Goal: Task Accomplishment & Management: Manage account settings

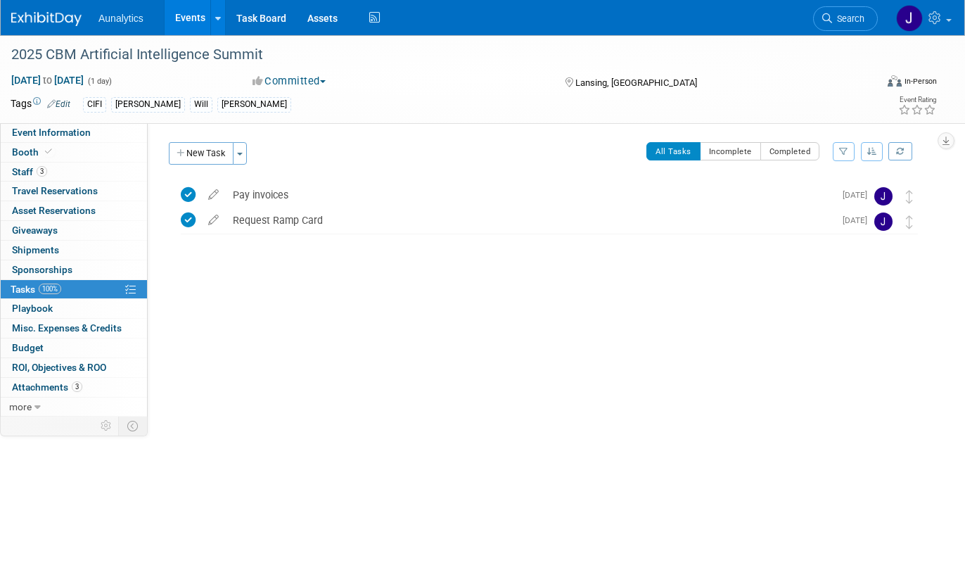
click at [181, 19] on link "Events" at bounding box center [190, 17] width 51 height 35
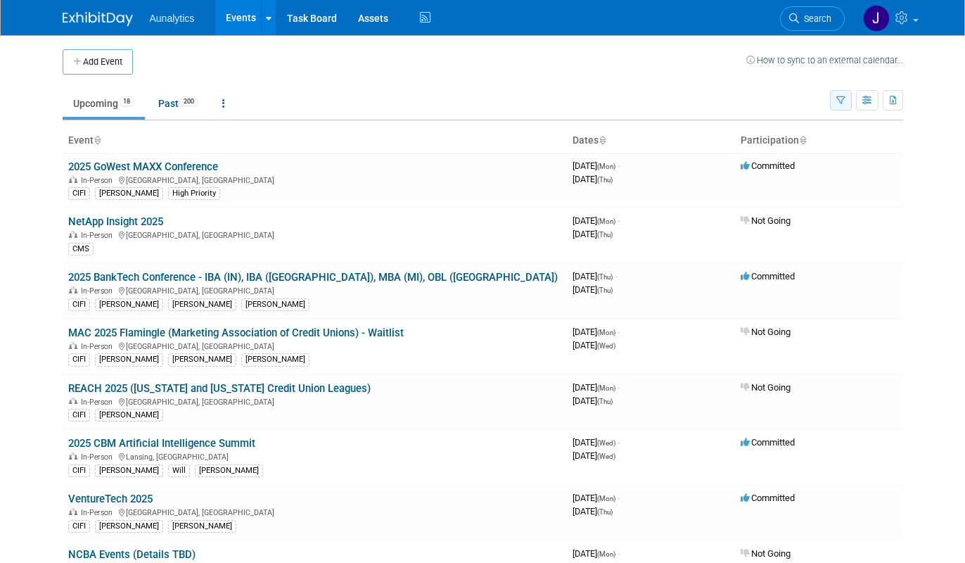
click at [841, 98] on icon "button" at bounding box center [840, 100] width 9 height 9
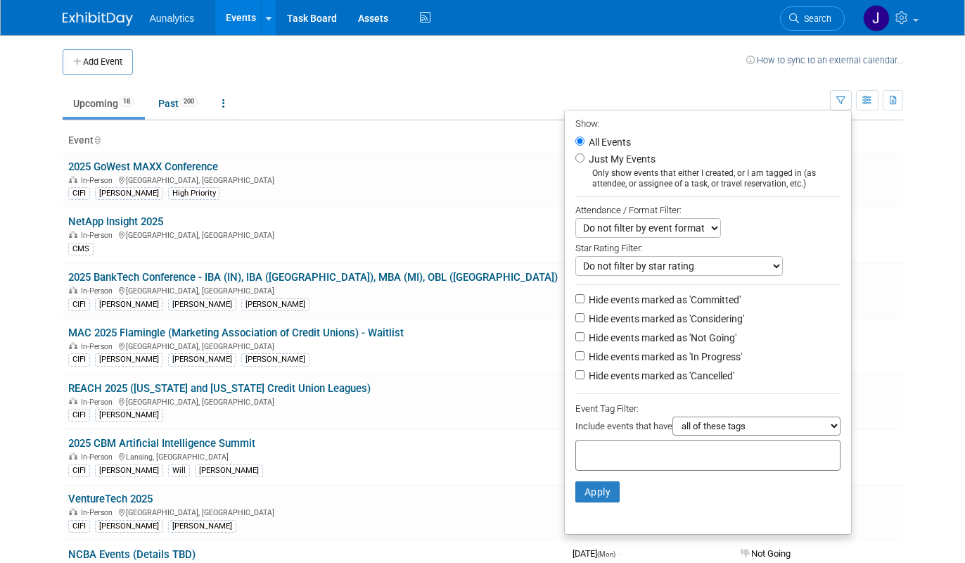
click at [594, 338] on label "Hide events marked as 'Not Going'" at bounding box center [661, 338] width 151 height 14
click at [584, 338] on input "Hide events marked as 'Not Going'" at bounding box center [579, 336] width 9 height 9
checkbox input "true"
click at [580, 494] on button "Apply" at bounding box center [597, 491] width 45 height 21
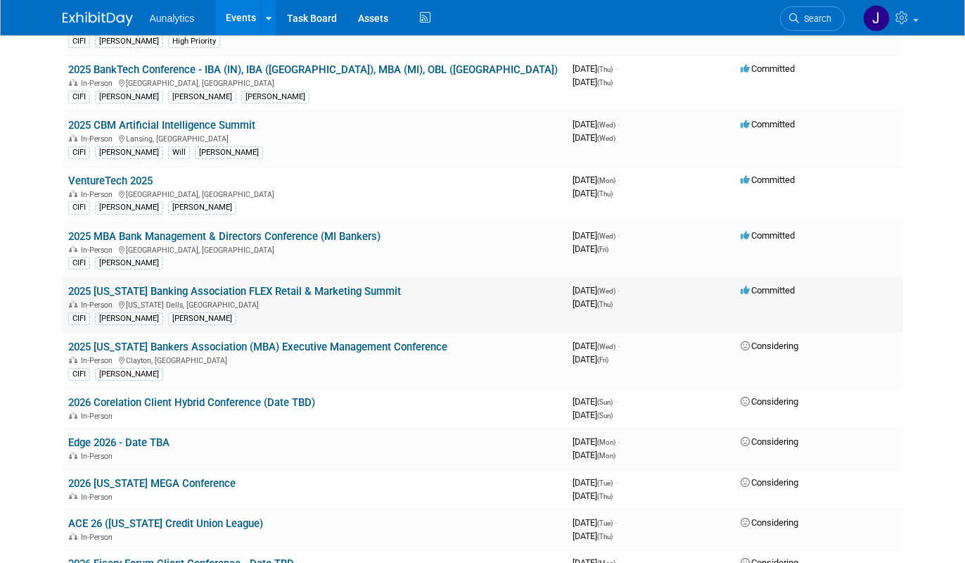
scroll to position [154, 0]
